Goal: Information Seeking & Learning: Learn about a topic

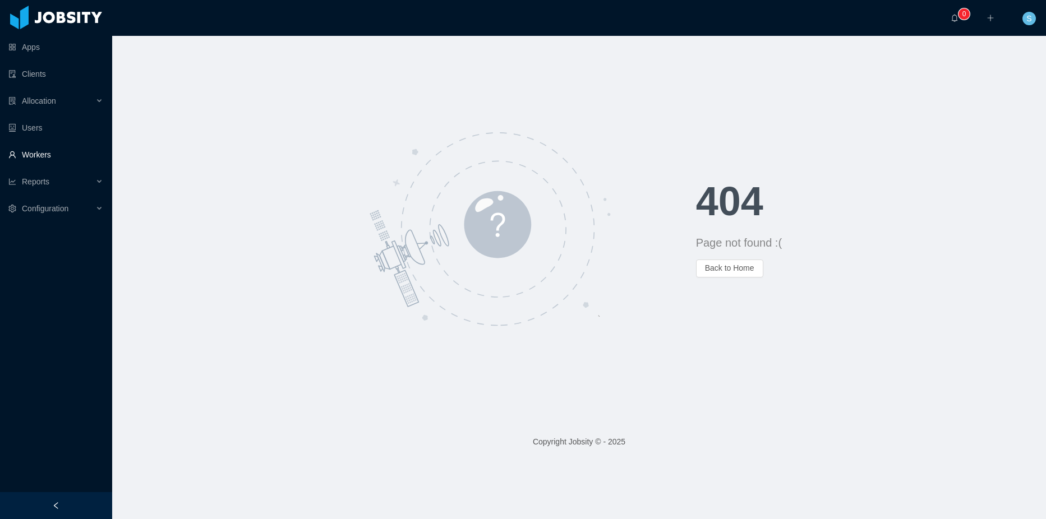
click at [39, 153] on link "Workers" at bounding box center [55, 155] width 95 height 22
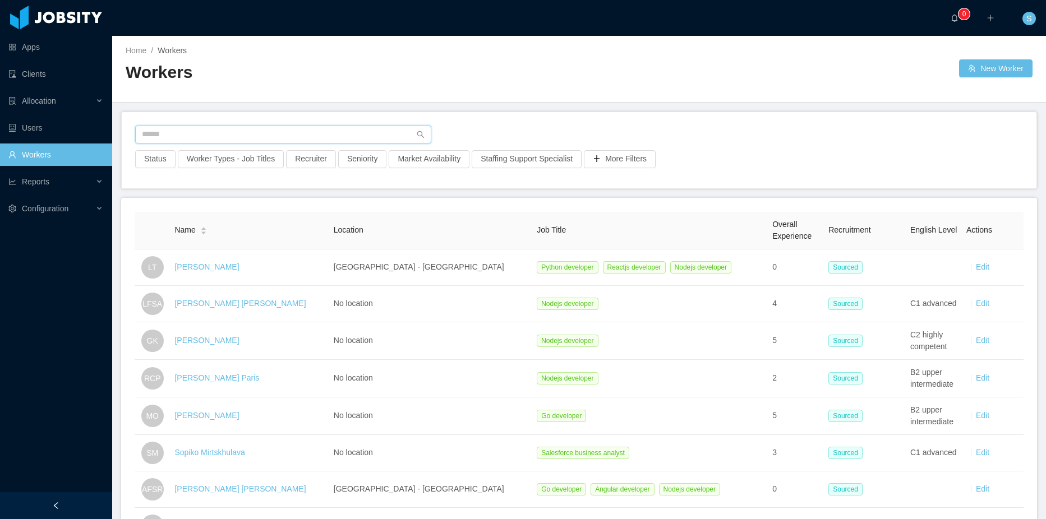
click at [165, 140] on input "text" at bounding box center [283, 135] width 296 height 18
type input "**********"
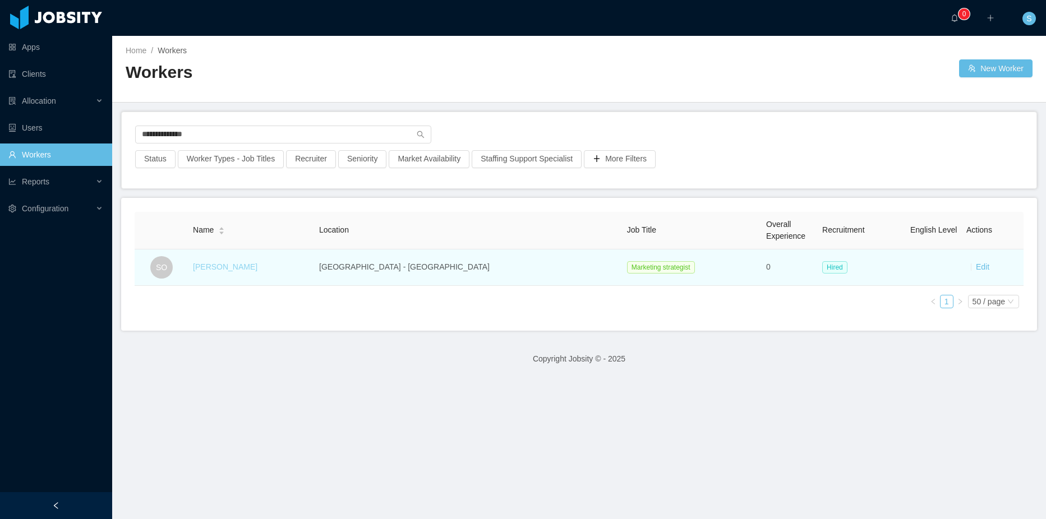
click at [245, 266] on link "[PERSON_NAME]" at bounding box center [225, 266] width 64 height 9
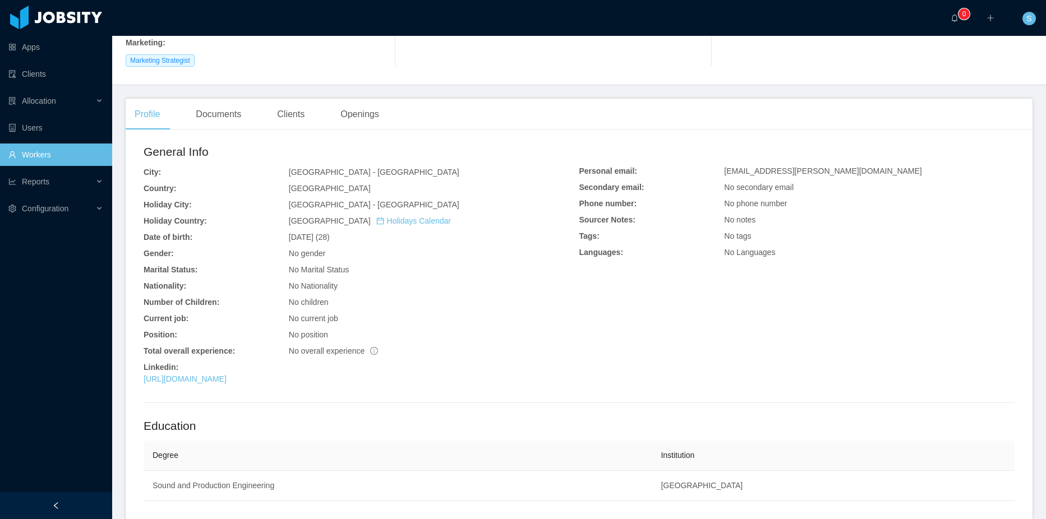
scroll to position [224, 0]
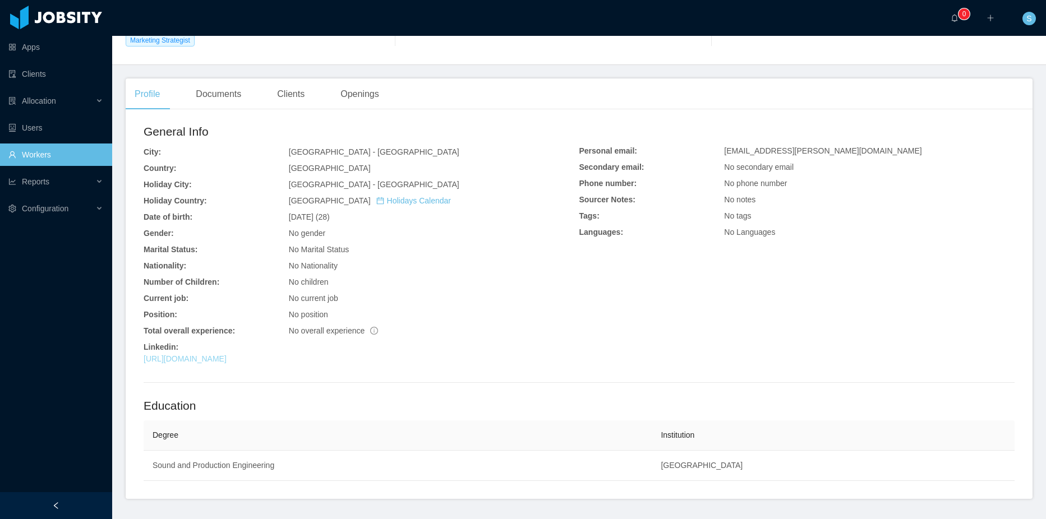
click at [227, 354] on link "[URL][DOMAIN_NAME]" at bounding box center [185, 358] width 83 height 9
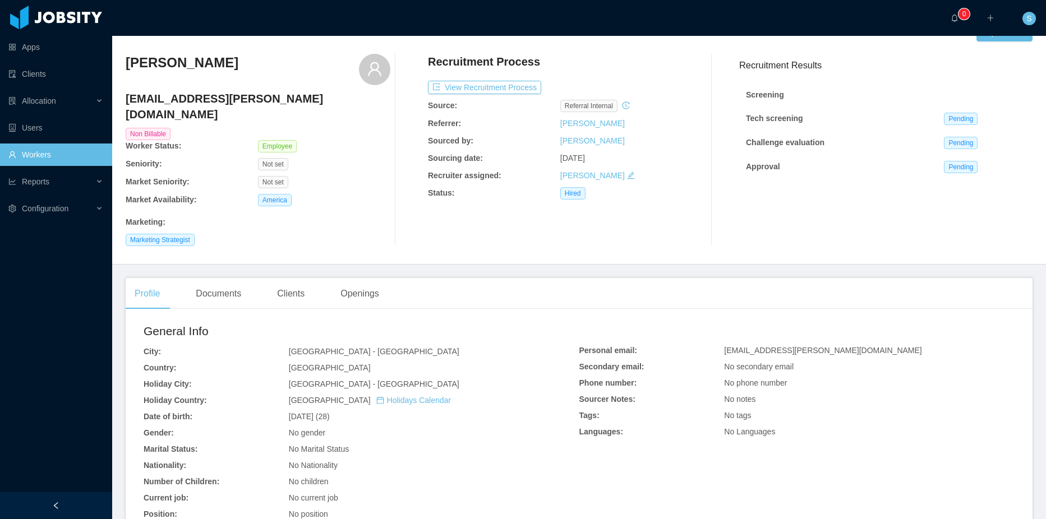
scroll to position [0, 0]
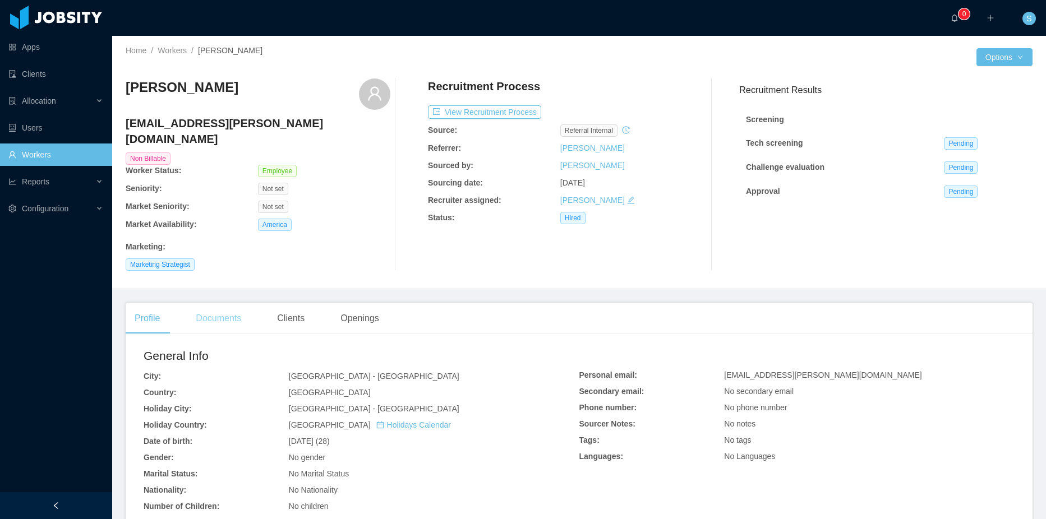
click at [234, 305] on div "Documents" at bounding box center [218, 318] width 63 height 31
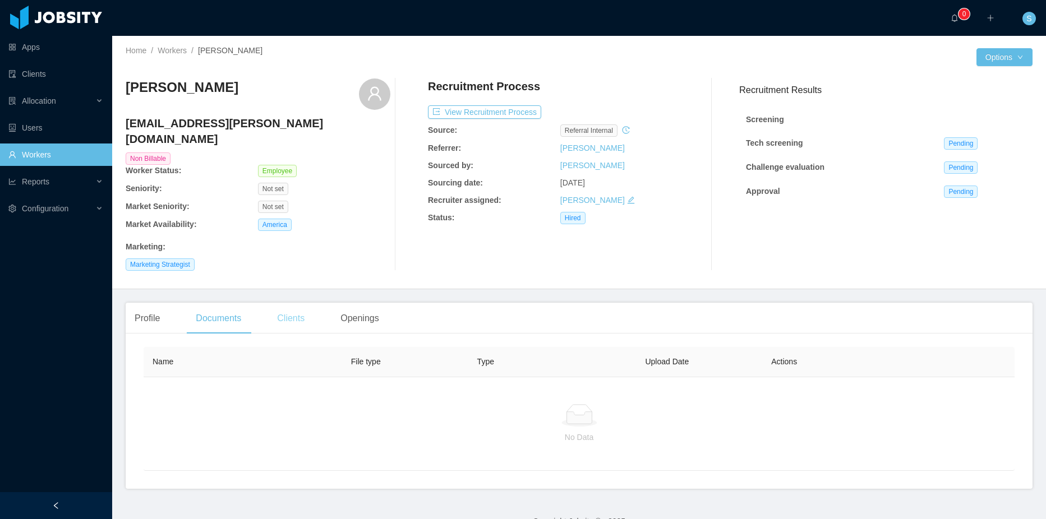
click at [269, 303] on div "Clients" at bounding box center [290, 318] width 45 height 31
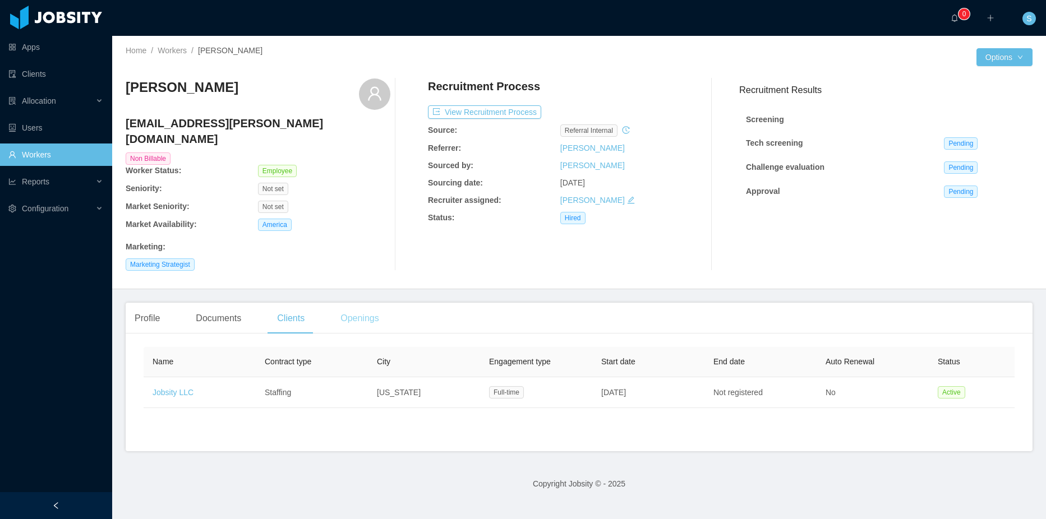
click at [362, 308] on div "Openings" at bounding box center [359, 318] width 57 height 31
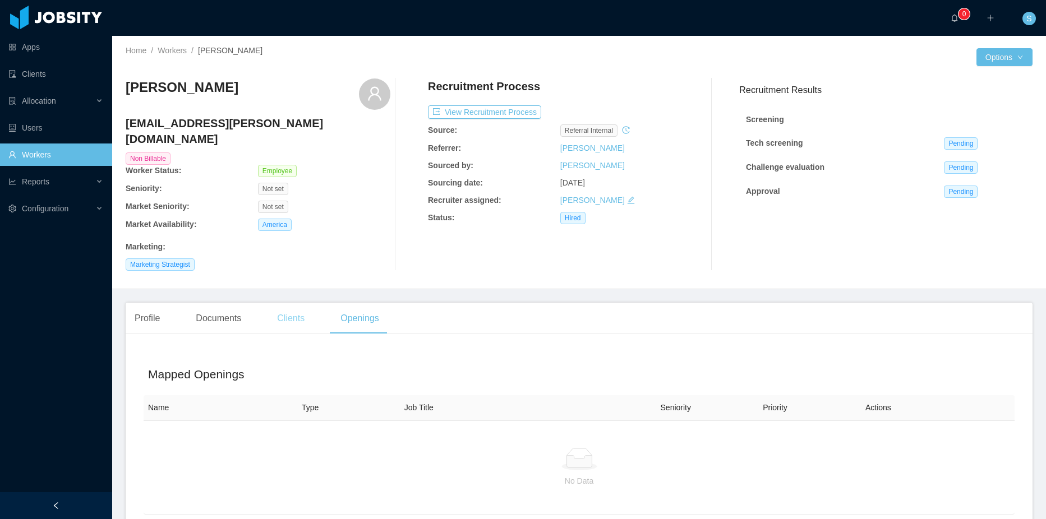
click at [293, 307] on div "Clients" at bounding box center [290, 318] width 45 height 31
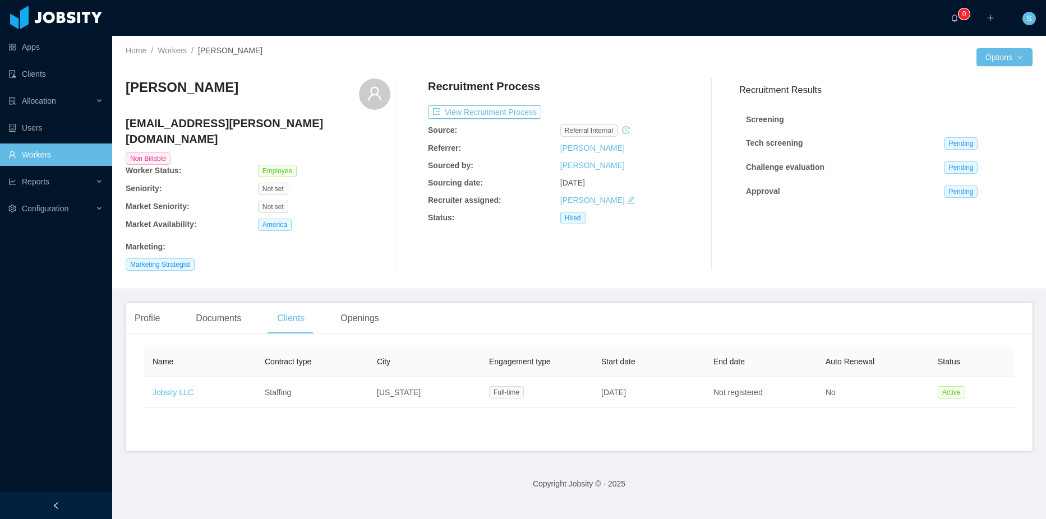
click at [24, 154] on link "Workers" at bounding box center [55, 155] width 95 height 22
